Goal: Task Accomplishment & Management: Manage account settings

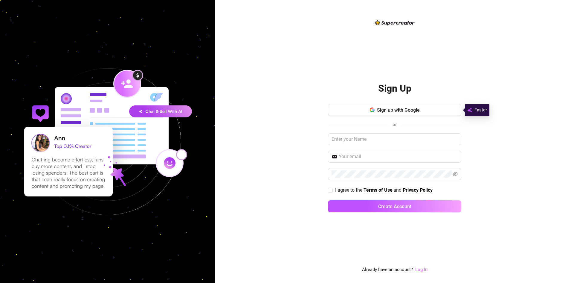
click at [426, 269] on link "Log In" at bounding box center [421, 268] width 12 height 5
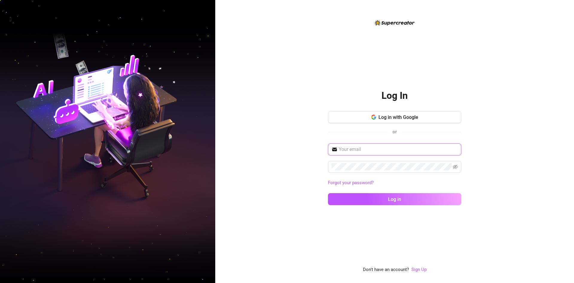
type input "[EMAIL_ADDRESS][DOMAIN_NAME]"
click at [445, 149] on input "[EMAIL_ADDRESS][DOMAIN_NAME]" at bounding box center [398, 149] width 119 height 7
drag, startPoint x: 445, startPoint y: 149, endPoint x: 270, endPoint y: 148, distance: 175.0
click at [270, 148] on div "Log In Log in with Google or [EMAIL_ADDRESS][DOMAIN_NAME] Forgot your password?…" at bounding box center [394, 141] width 359 height 283
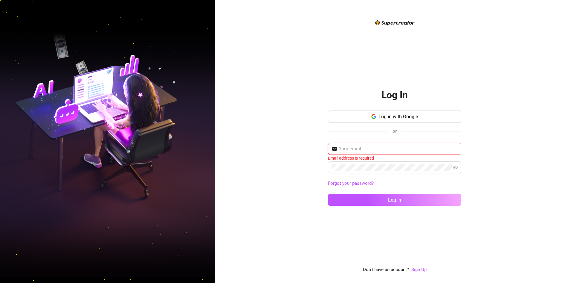
click at [365, 147] on input "text" at bounding box center [398, 148] width 119 height 7
type input "ckhidalgo07@g"
click at [400, 120] on button "Log in with Google" at bounding box center [394, 116] width 133 height 12
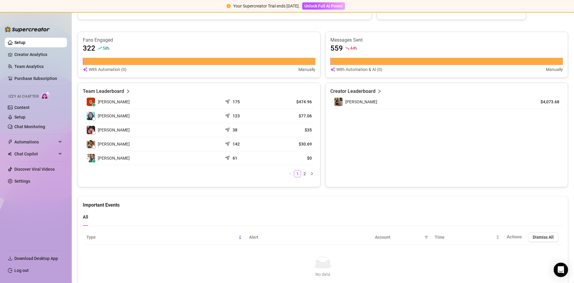
scroll to position [161, 0]
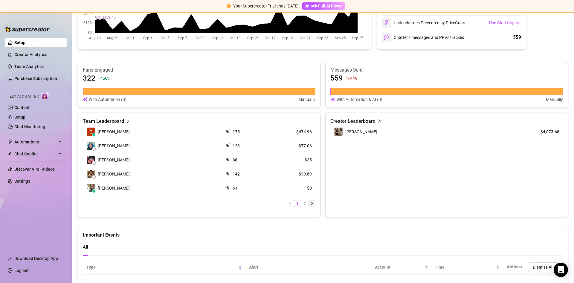
click at [310, 204] on icon "right" at bounding box center [312, 204] width 4 height 4
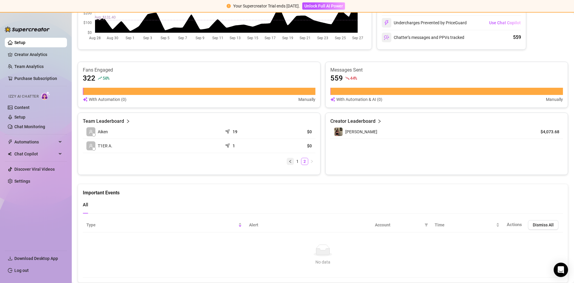
click at [287, 161] on button "button" at bounding box center [290, 161] width 7 height 7
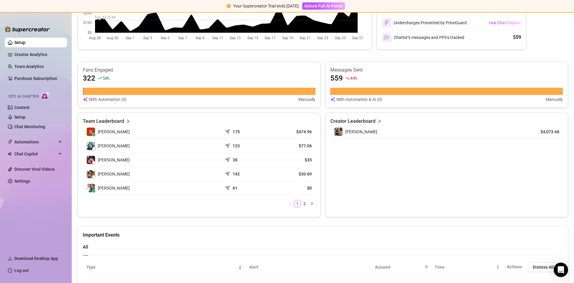
click at [308, 188] on article "$0" at bounding box center [291, 188] width 39 height 6
drag, startPoint x: 303, startPoint y: 187, endPoint x: 348, endPoint y: 189, distance: 44.9
click at [348, 189] on div "Team Leaderboard [PERSON_NAME] 175 $474.96 [PERSON_NAME] 123 $77.06 [PERSON_NAM…" at bounding box center [323, 164] width 490 height 104
click at [318, 191] on div "Team Leaderboard [PERSON_NAME] 175 $474.96 [PERSON_NAME] 123 $77.06 [PERSON_NAM…" at bounding box center [199, 164] width 243 height 104
click at [306, 186] on article "$0" at bounding box center [291, 188] width 39 height 6
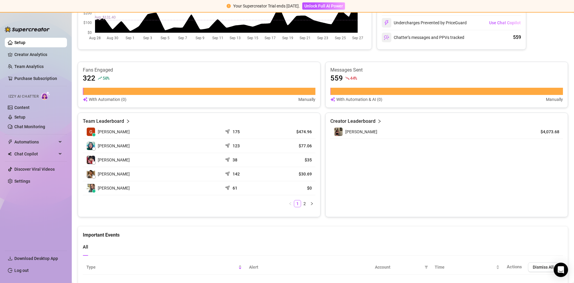
click at [307, 187] on article "$0" at bounding box center [291, 188] width 39 height 6
click at [548, 134] on article "$4,073.68" at bounding box center [545, 132] width 27 height 6
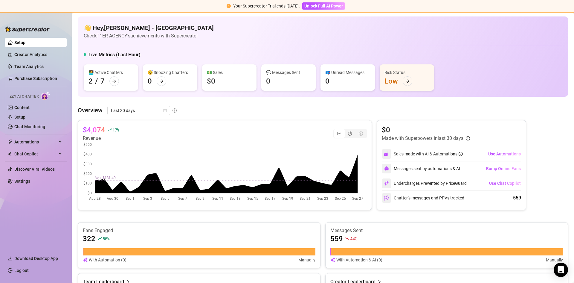
scroll to position [0, 0]
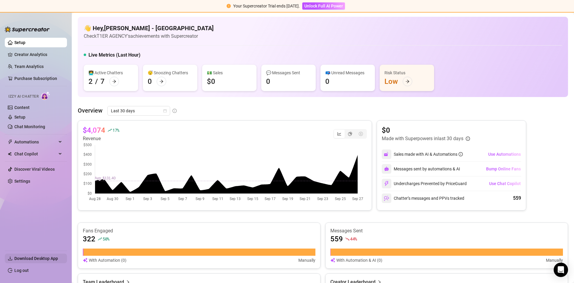
click at [54, 258] on span "Download Desktop App" at bounding box center [36, 258] width 44 height 5
click at [32, 127] on link "Chat Monitoring" at bounding box center [29, 126] width 31 height 5
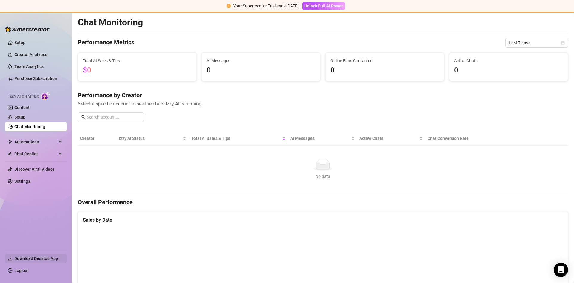
click at [41, 261] on span "Download Desktop App" at bounding box center [38, 258] width 48 height 10
click at [50, 257] on span "Download Desktop App" at bounding box center [36, 258] width 44 height 5
click at [30, 179] on link "Settings" at bounding box center [22, 181] width 16 height 5
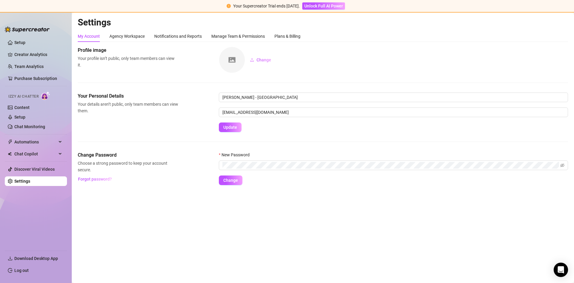
click at [119, 206] on main "Settings My Account Agency Workspace Notifications and Reports Manage Team & Pe…" at bounding box center [323, 148] width 502 height 270
